Goal: Information Seeking & Learning: Learn about a topic

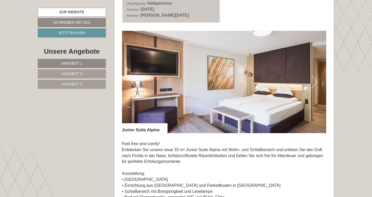
scroll to position [1099, 0]
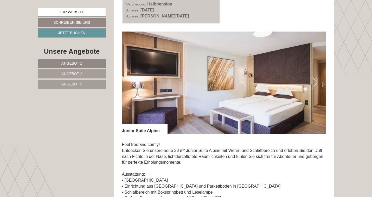
click at [314, 76] on button "Next" at bounding box center [314, 82] width 5 height 13
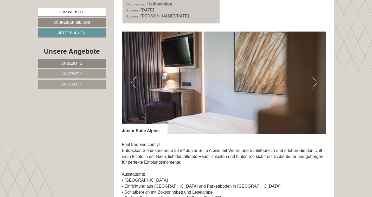
click at [314, 76] on button "Next" at bounding box center [314, 82] width 5 height 13
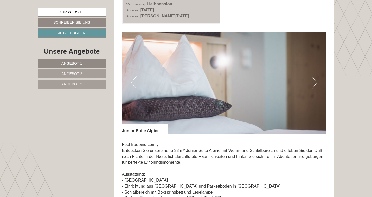
click at [314, 76] on button "Next" at bounding box center [314, 82] width 5 height 13
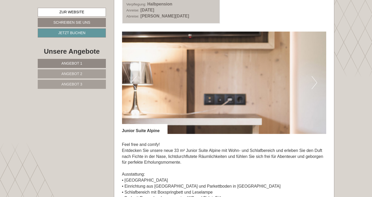
click at [314, 76] on button "Next" at bounding box center [314, 82] width 5 height 13
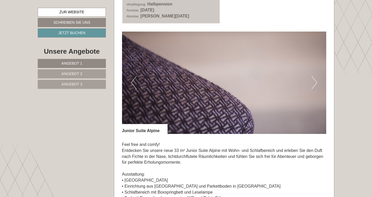
click at [314, 76] on button "Next" at bounding box center [314, 82] width 5 height 13
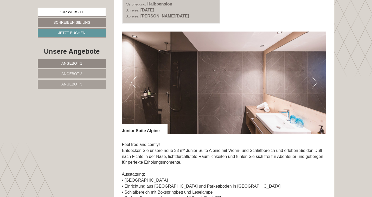
click at [314, 76] on button "Next" at bounding box center [314, 82] width 5 height 13
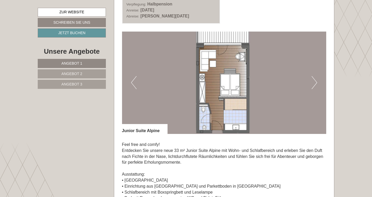
click at [314, 76] on button "Next" at bounding box center [314, 82] width 5 height 13
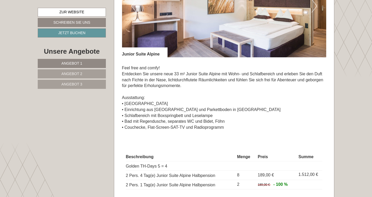
scroll to position [1175, 0]
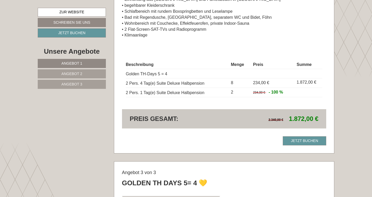
click at [88, 65] on link "Angebot 1" at bounding box center [72, 63] width 68 height 9
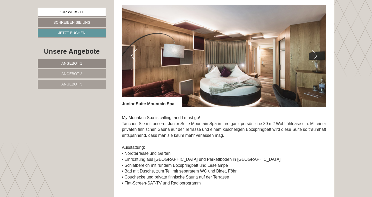
scroll to position [342, 0]
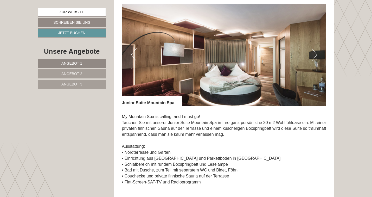
click at [314, 53] on button "Next" at bounding box center [314, 54] width 5 height 13
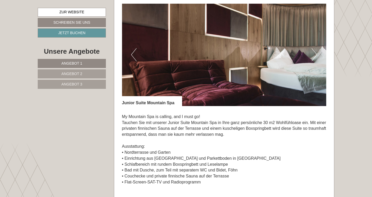
click at [314, 53] on button "Next" at bounding box center [314, 54] width 5 height 13
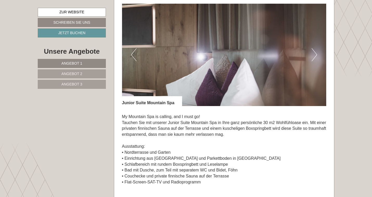
click at [314, 53] on button "Next" at bounding box center [314, 54] width 5 height 13
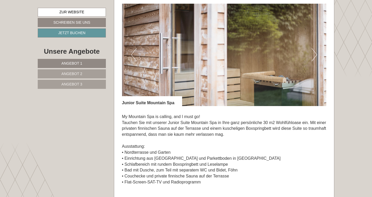
click at [314, 53] on button "Next" at bounding box center [314, 54] width 5 height 13
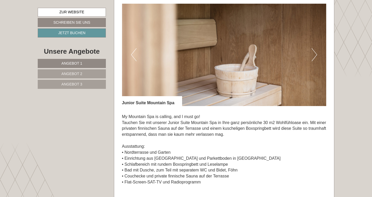
click at [314, 53] on button "Next" at bounding box center [314, 54] width 5 height 13
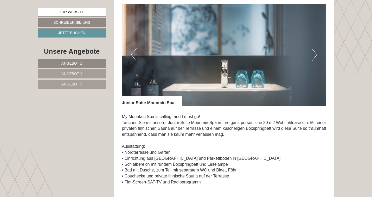
click at [314, 53] on button "Next" at bounding box center [314, 54] width 5 height 13
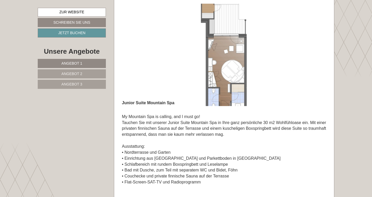
click at [314, 53] on button "Next" at bounding box center [314, 54] width 5 height 13
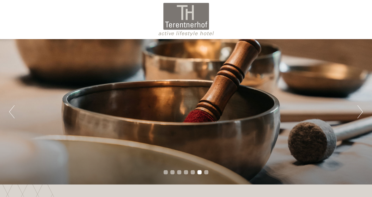
scroll to position [0, 0]
